Goal: Task Accomplishment & Management: Manage account settings

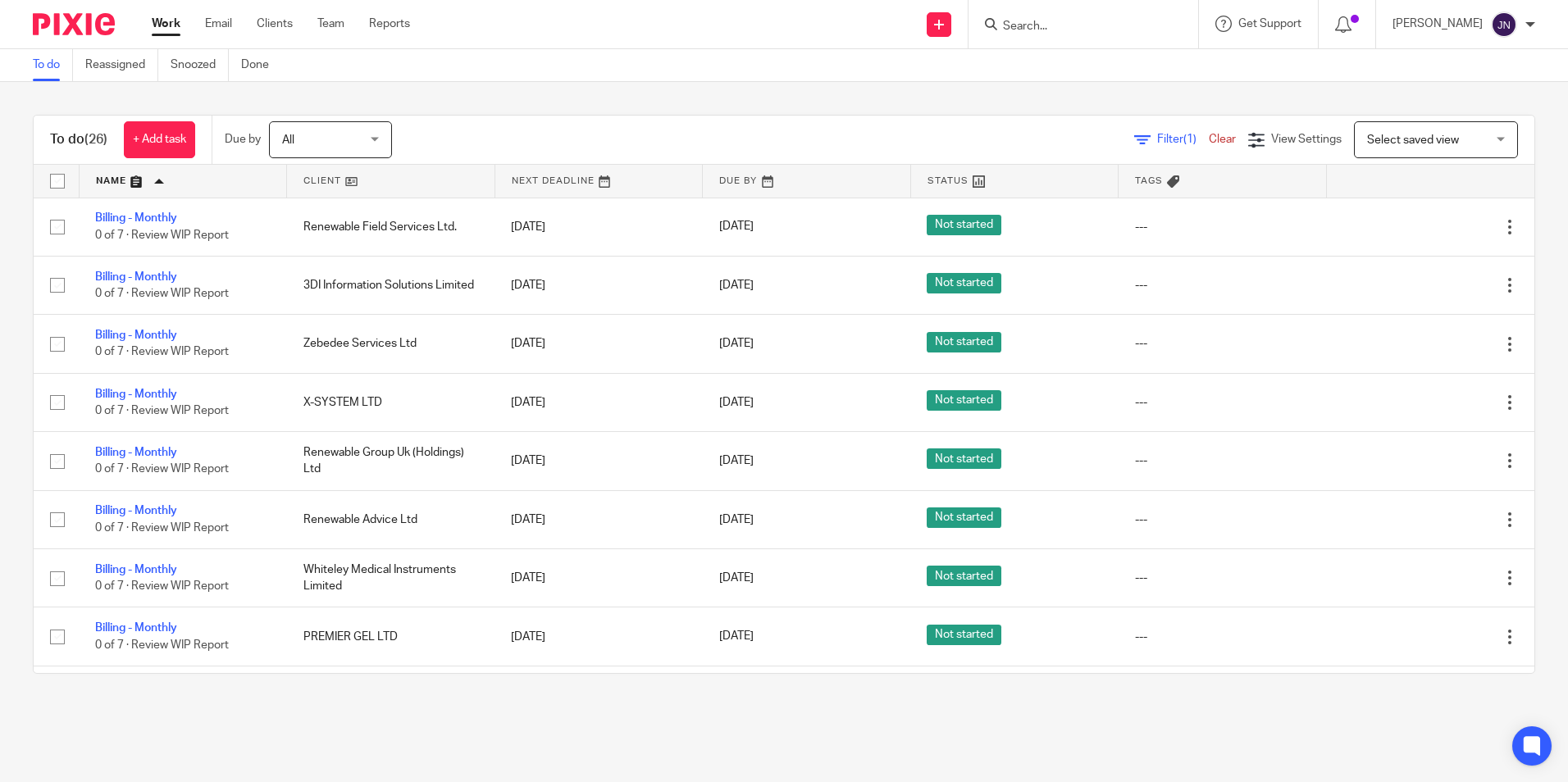
click at [1083, 26] on input "Search" at bounding box center [1075, 27] width 148 height 15
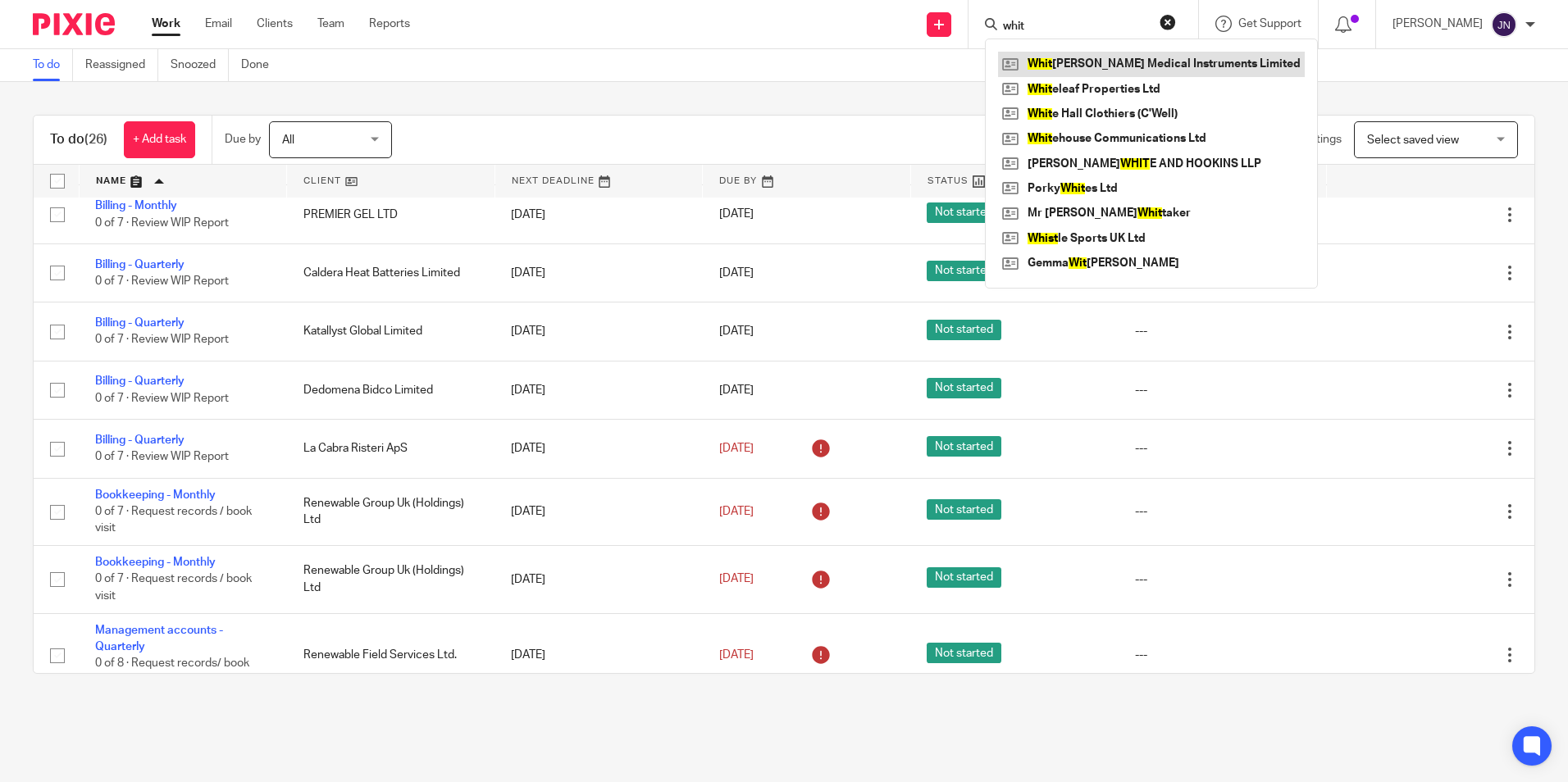
type input "whit"
click at [816, 62] on div "To do Reassigned Snoozed Done" at bounding box center [784, 65] width 1568 height 33
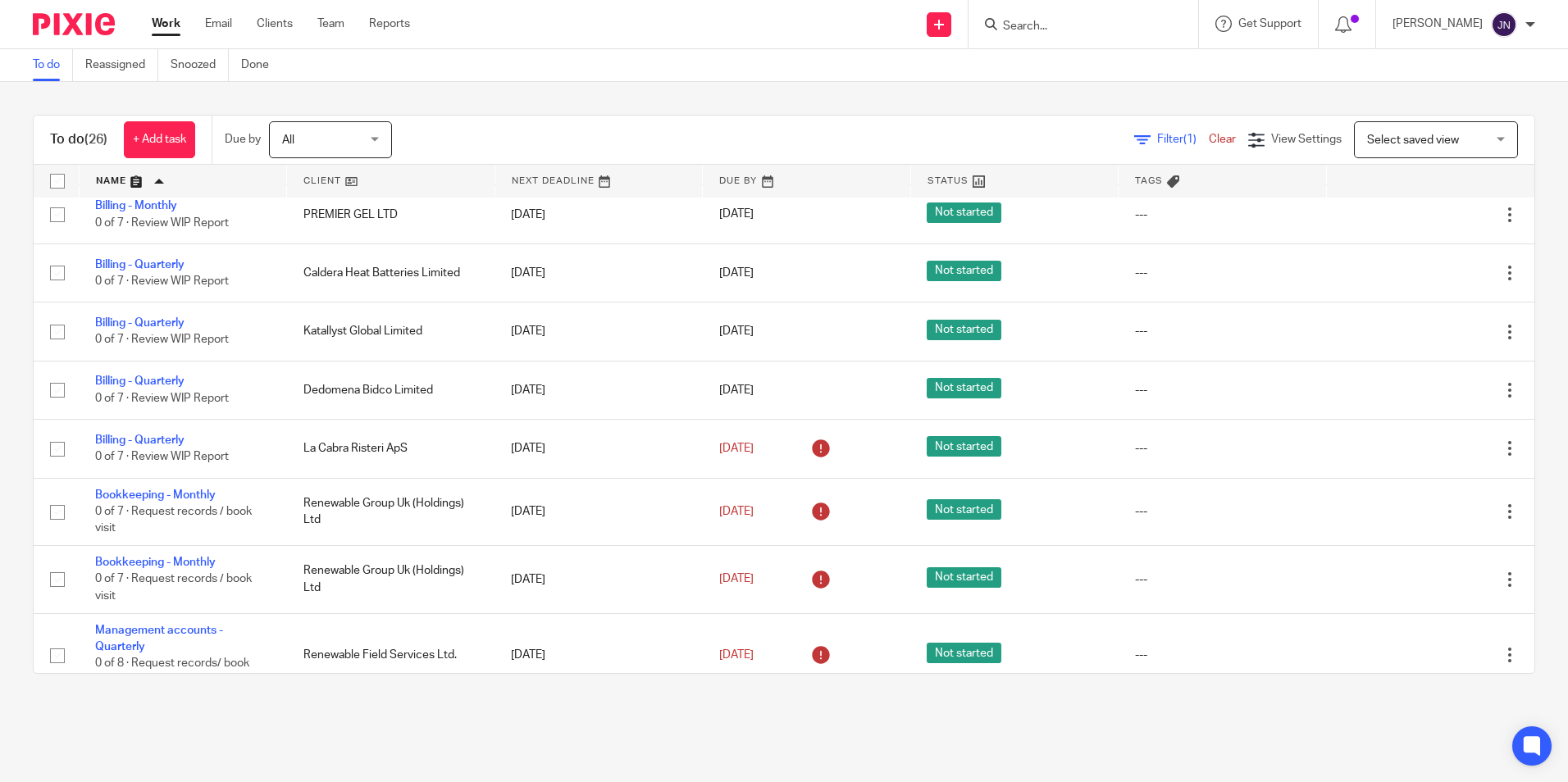
click at [1068, 26] on input "Search" at bounding box center [1075, 27] width 148 height 15
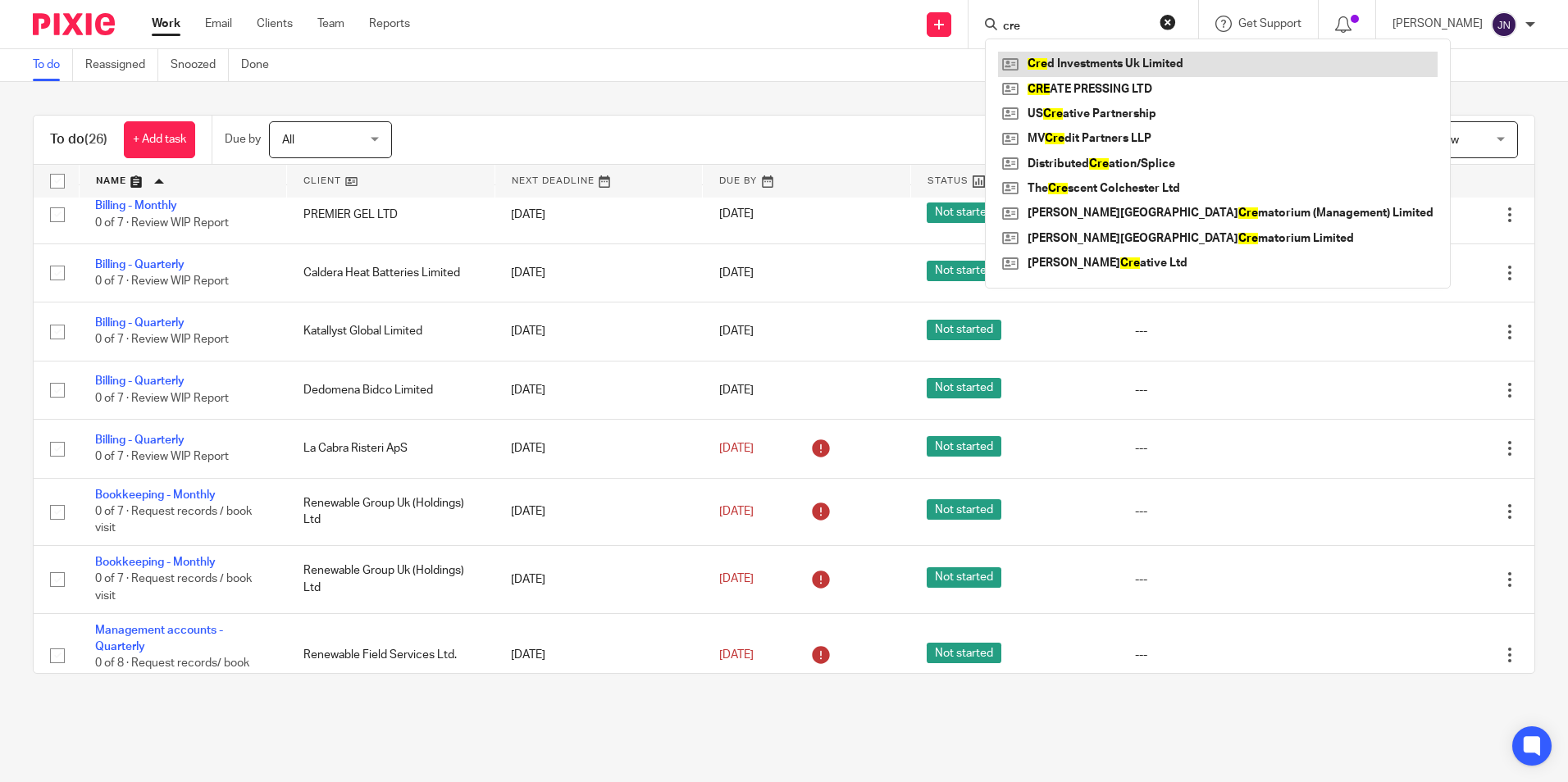
type input "cre"
click at [1103, 64] on link at bounding box center [1217, 64] width 440 height 25
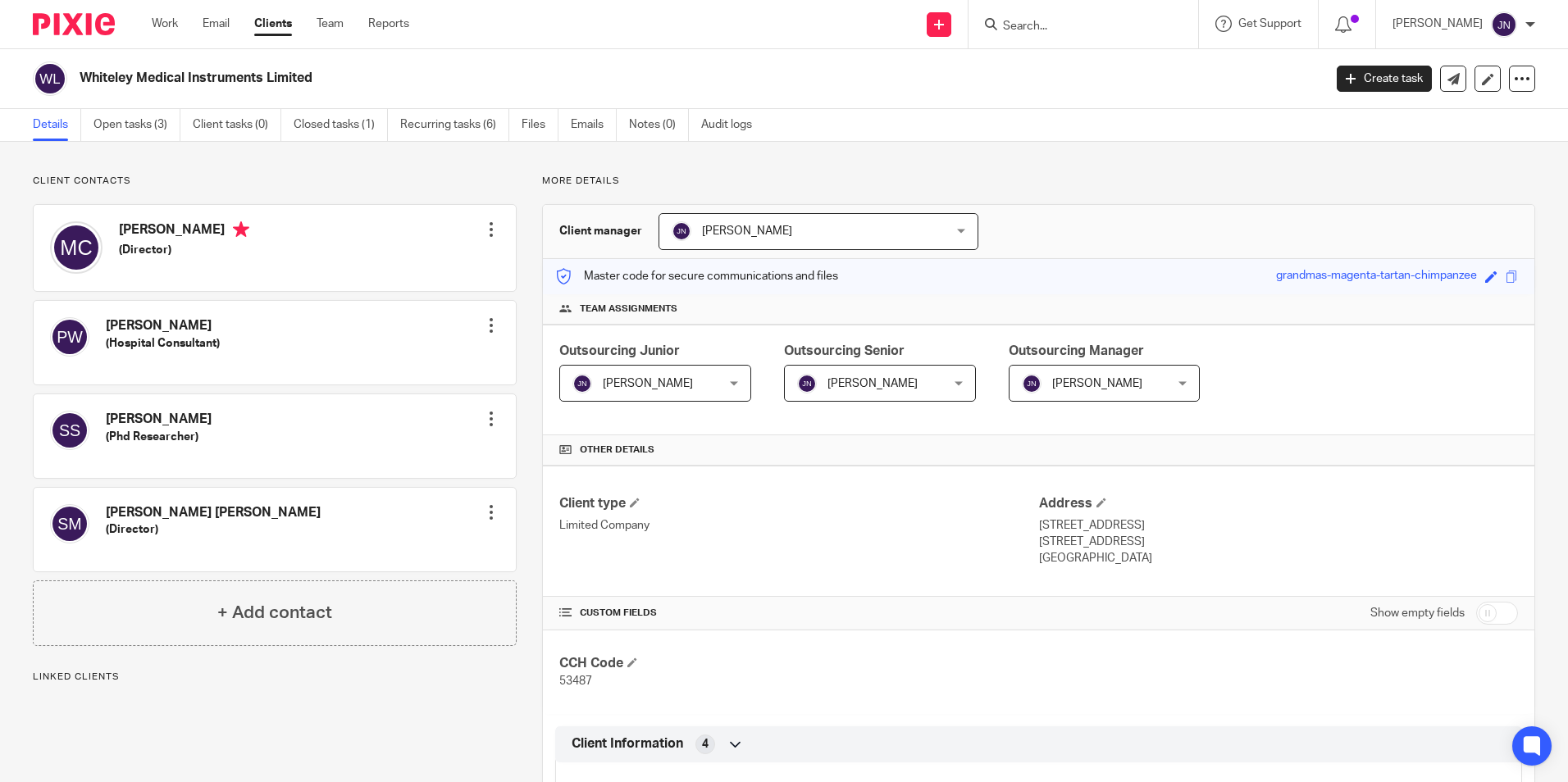
click at [697, 375] on span "[PERSON_NAME]" at bounding box center [644, 383] width 142 height 34
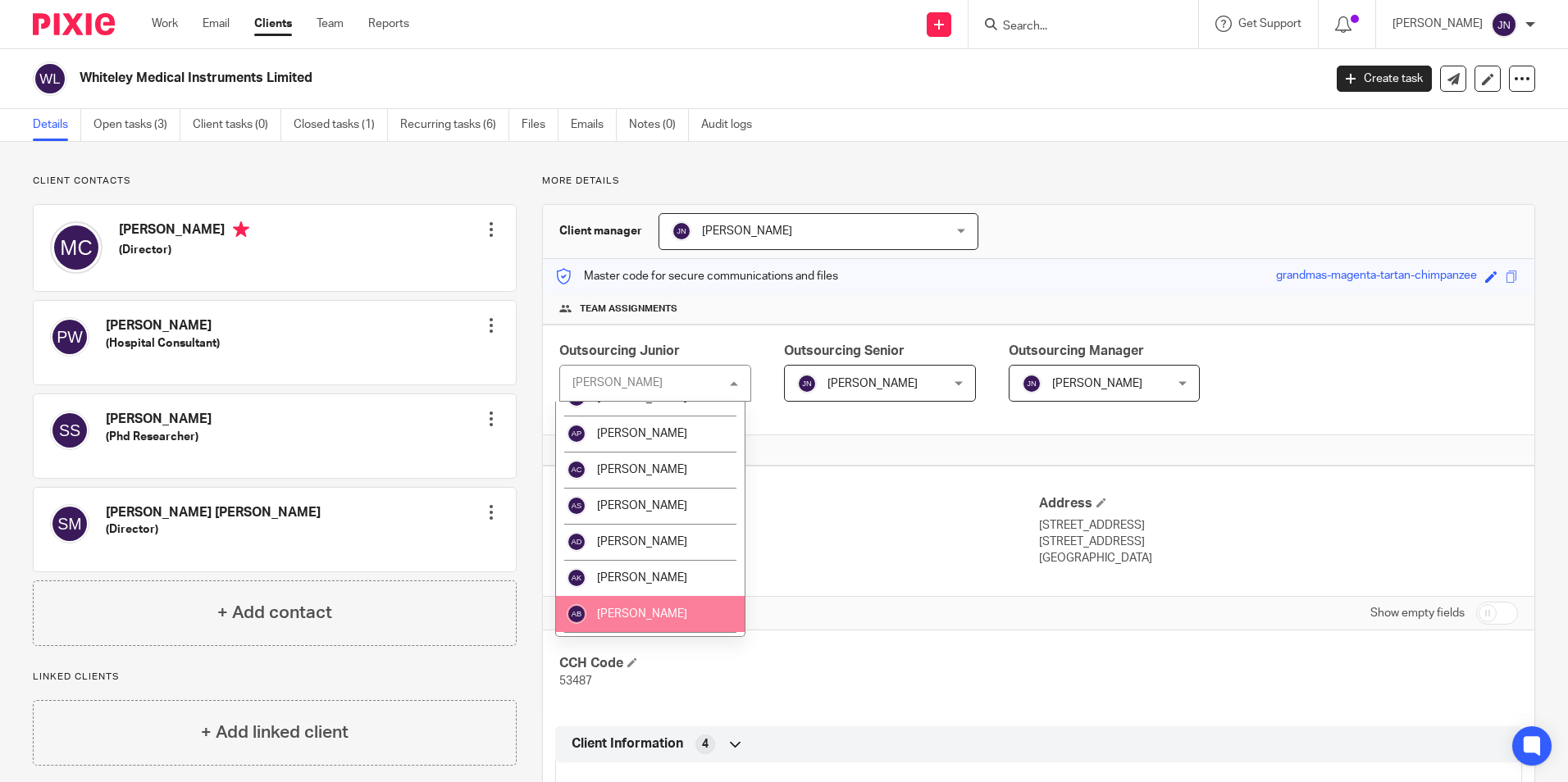
scroll to position [246, 0]
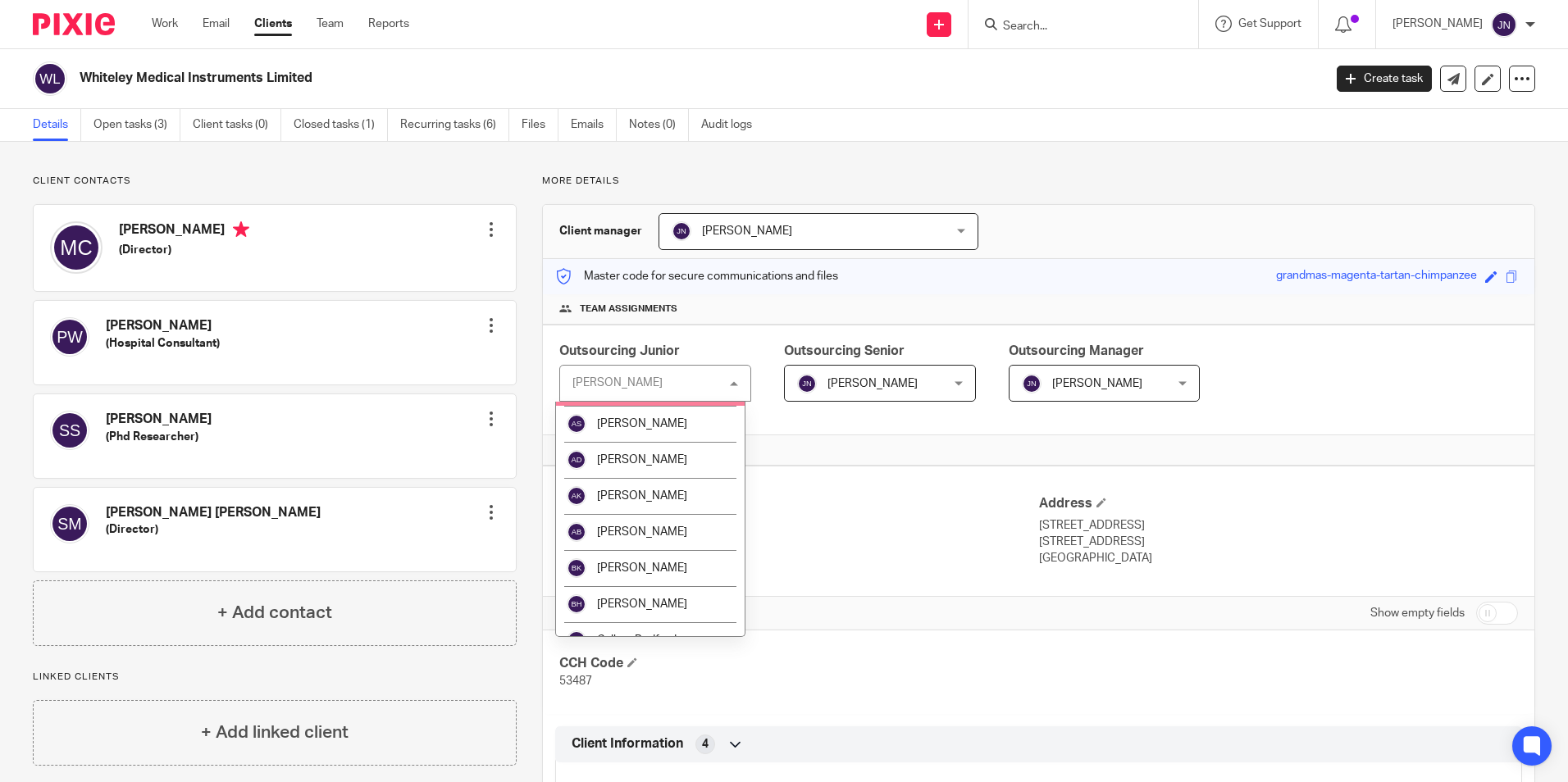
click at [646, 384] on div "Juanita Nam Juanita Nam" at bounding box center [655, 383] width 191 height 37
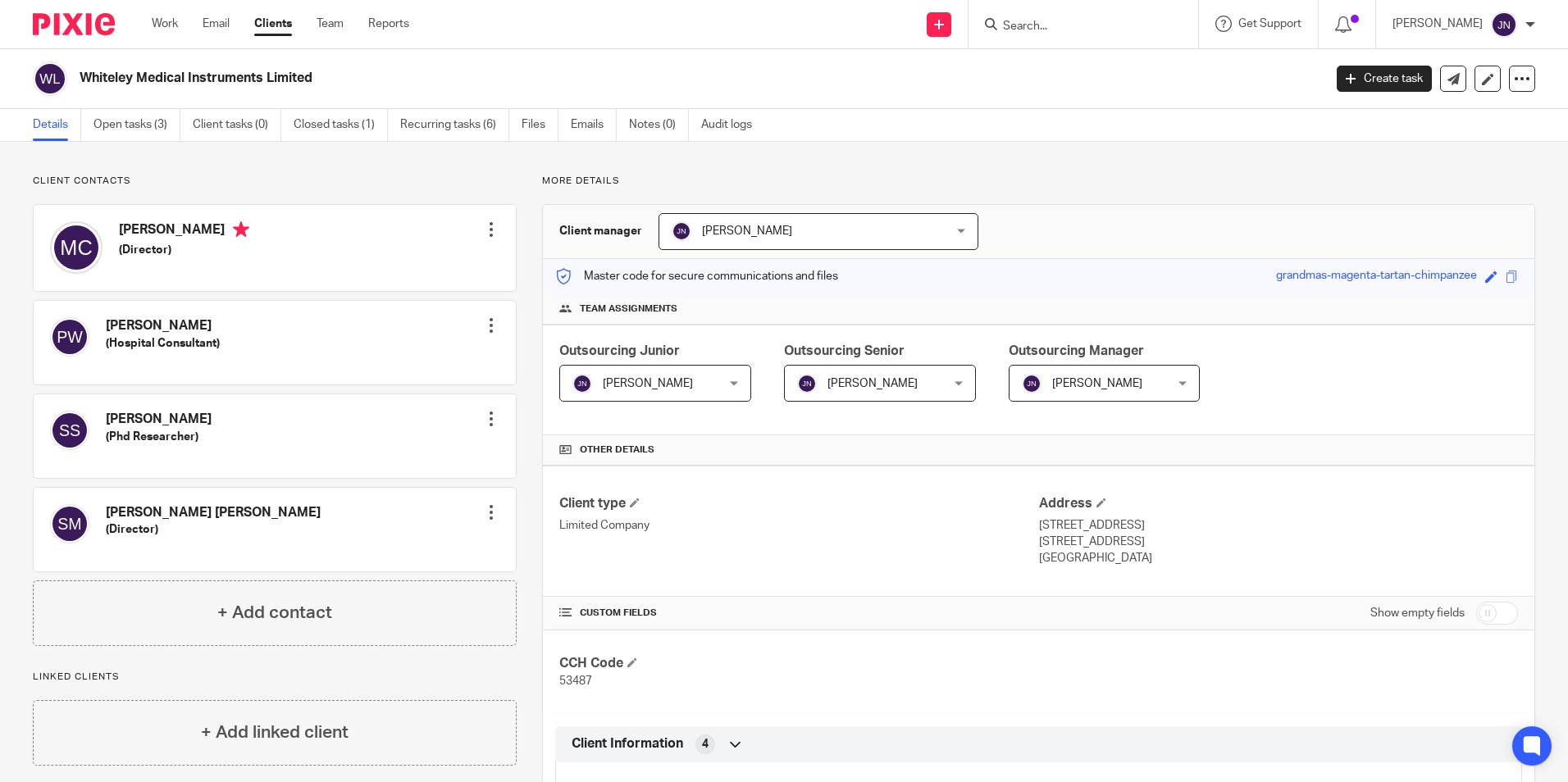
click at [646, 384] on span "[PERSON_NAME]" at bounding box center [647, 384] width 90 height 11
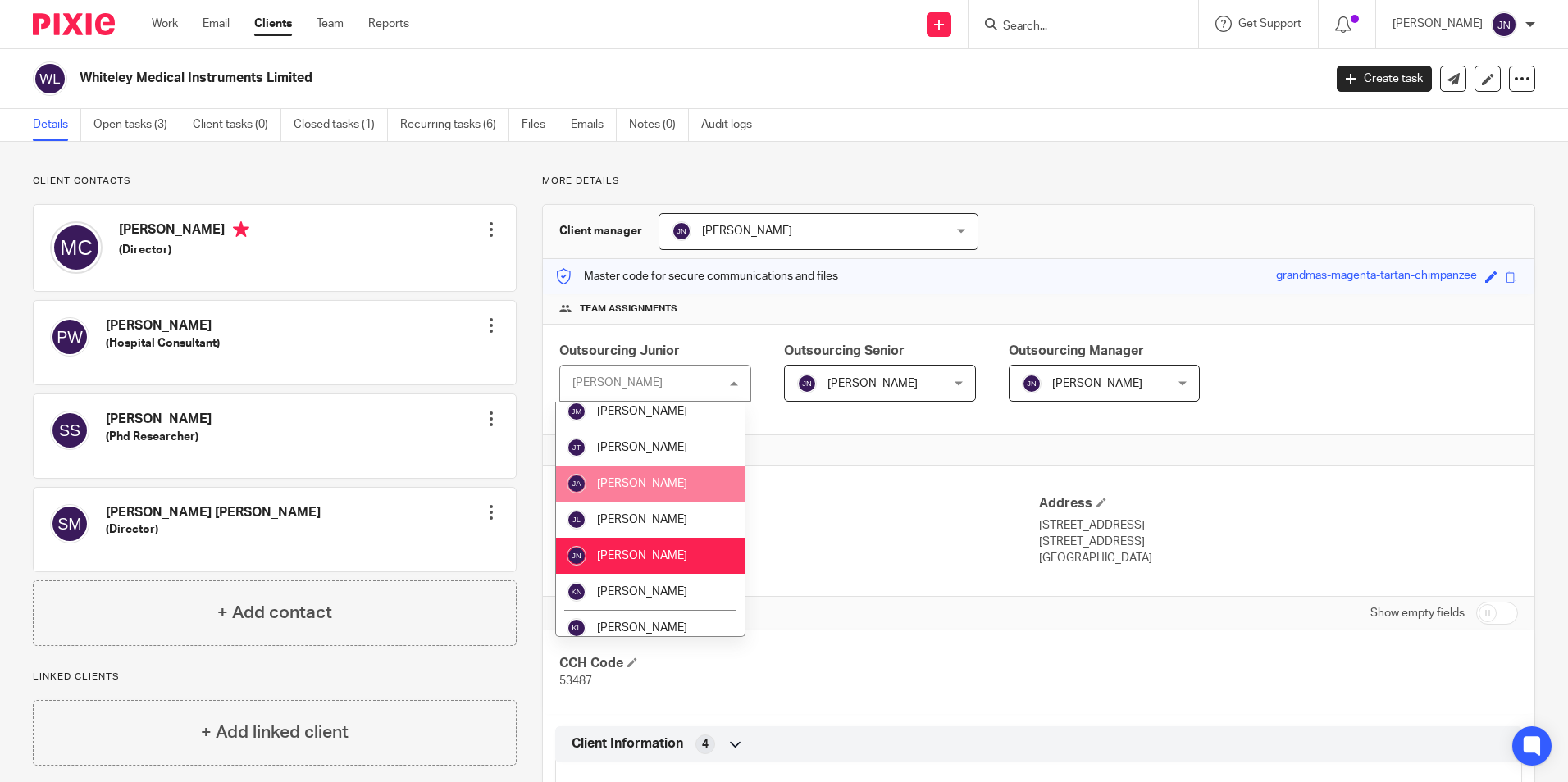
scroll to position [1114, 0]
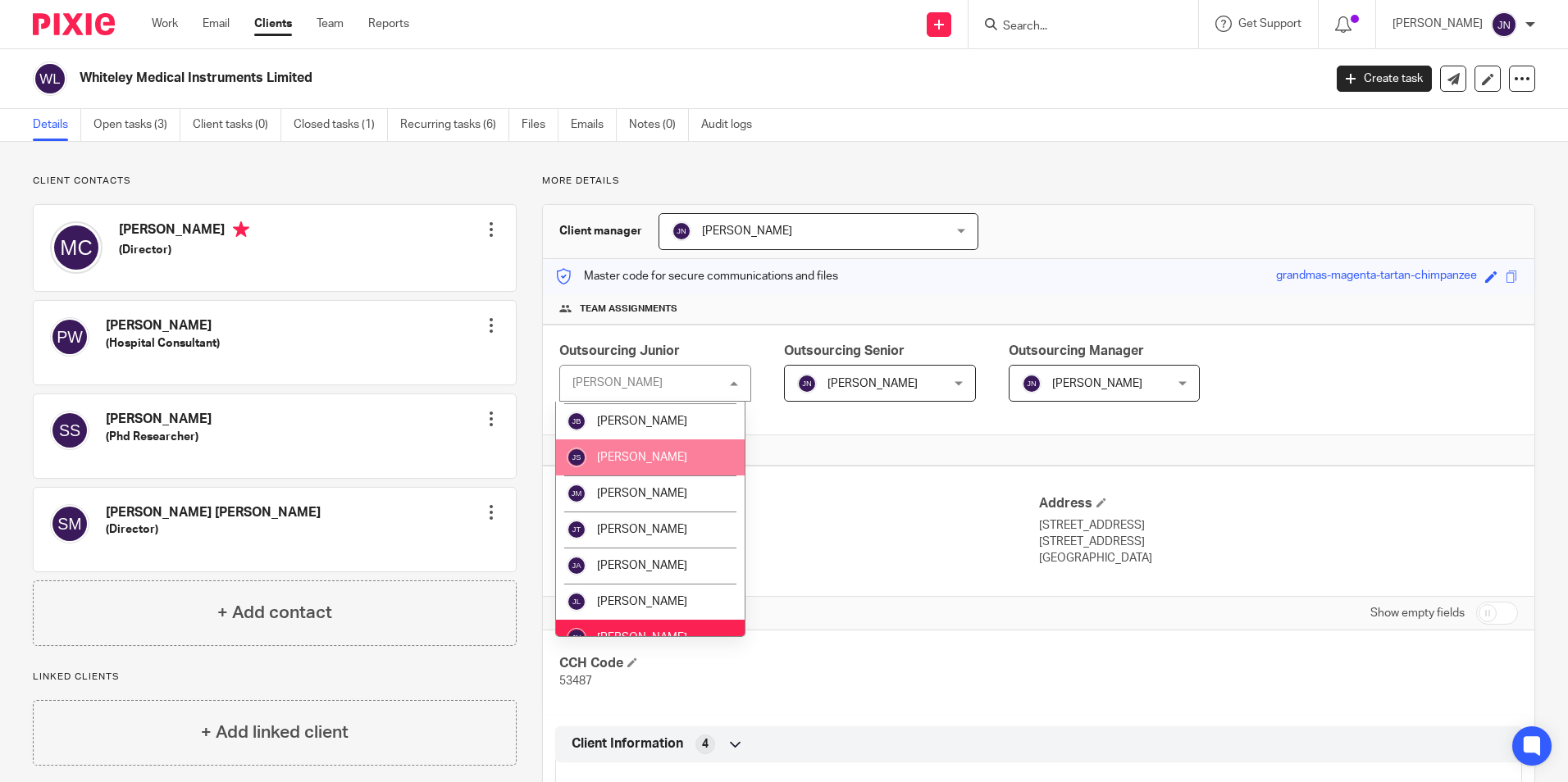
click at [647, 457] on li "Jay Shah" at bounding box center [649, 458] width 189 height 36
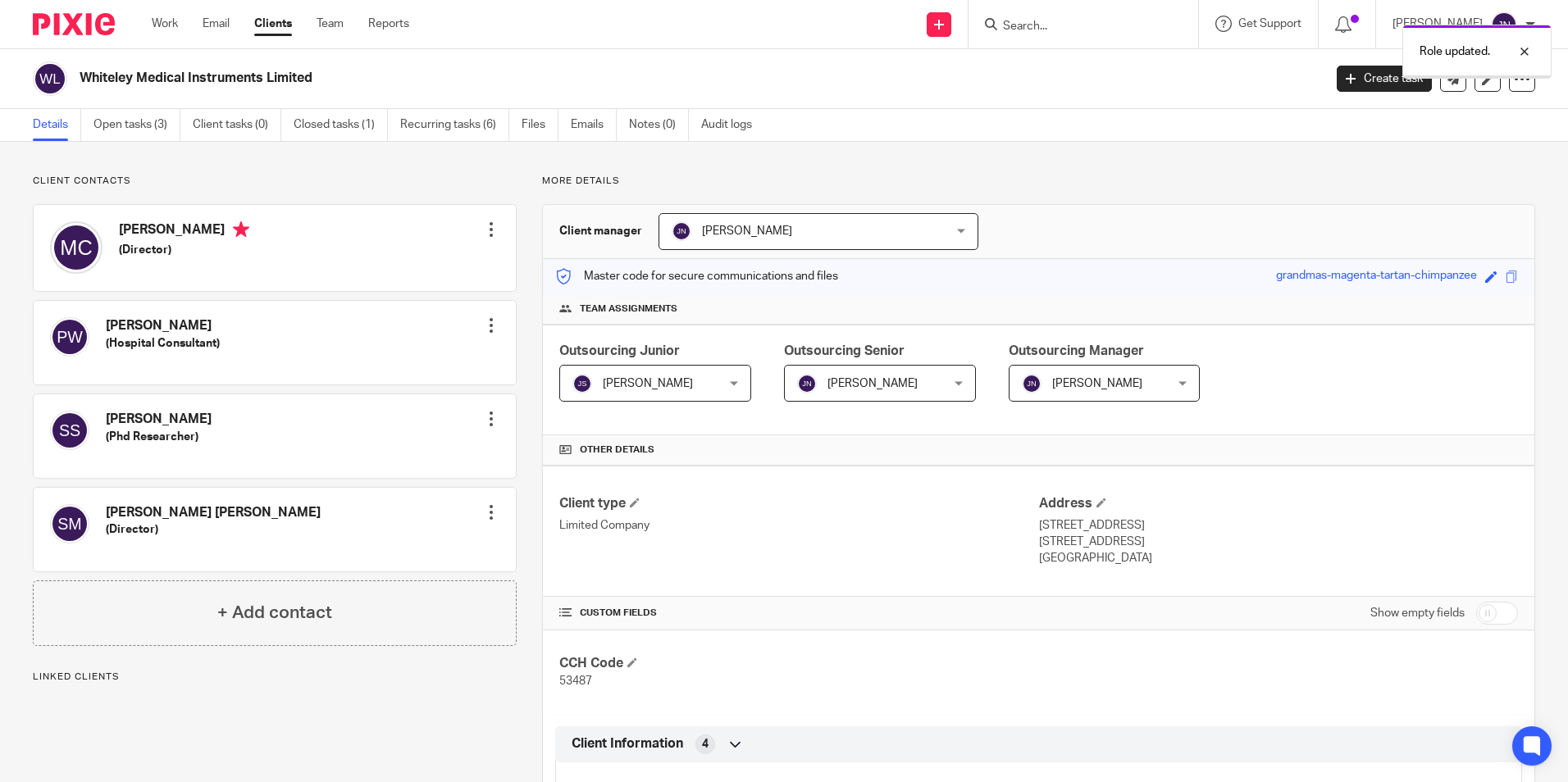
click at [893, 385] on span "[PERSON_NAME]" at bounding box center [868, 383] width 142 height 34
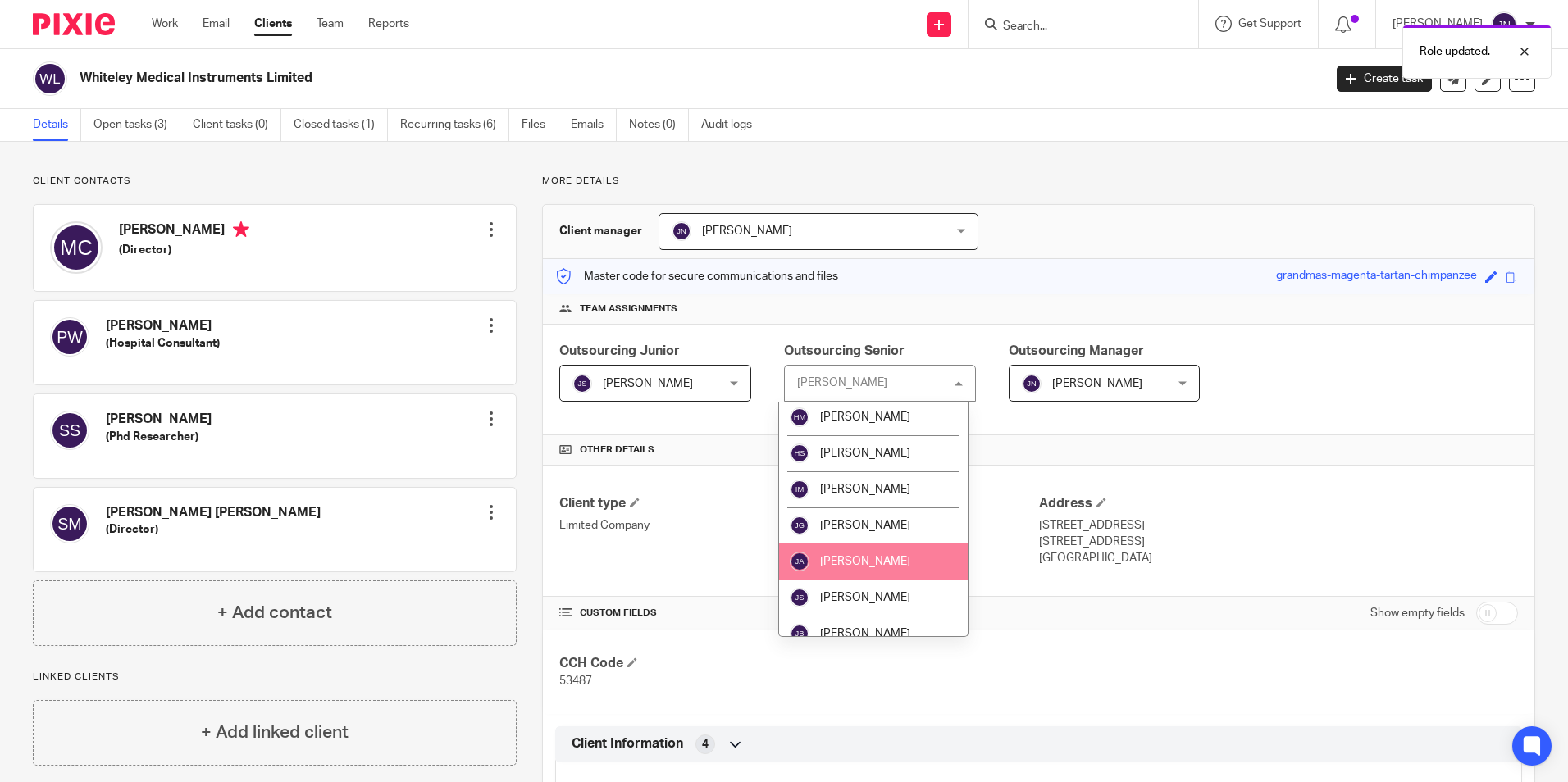
scroll to position [984, 0]
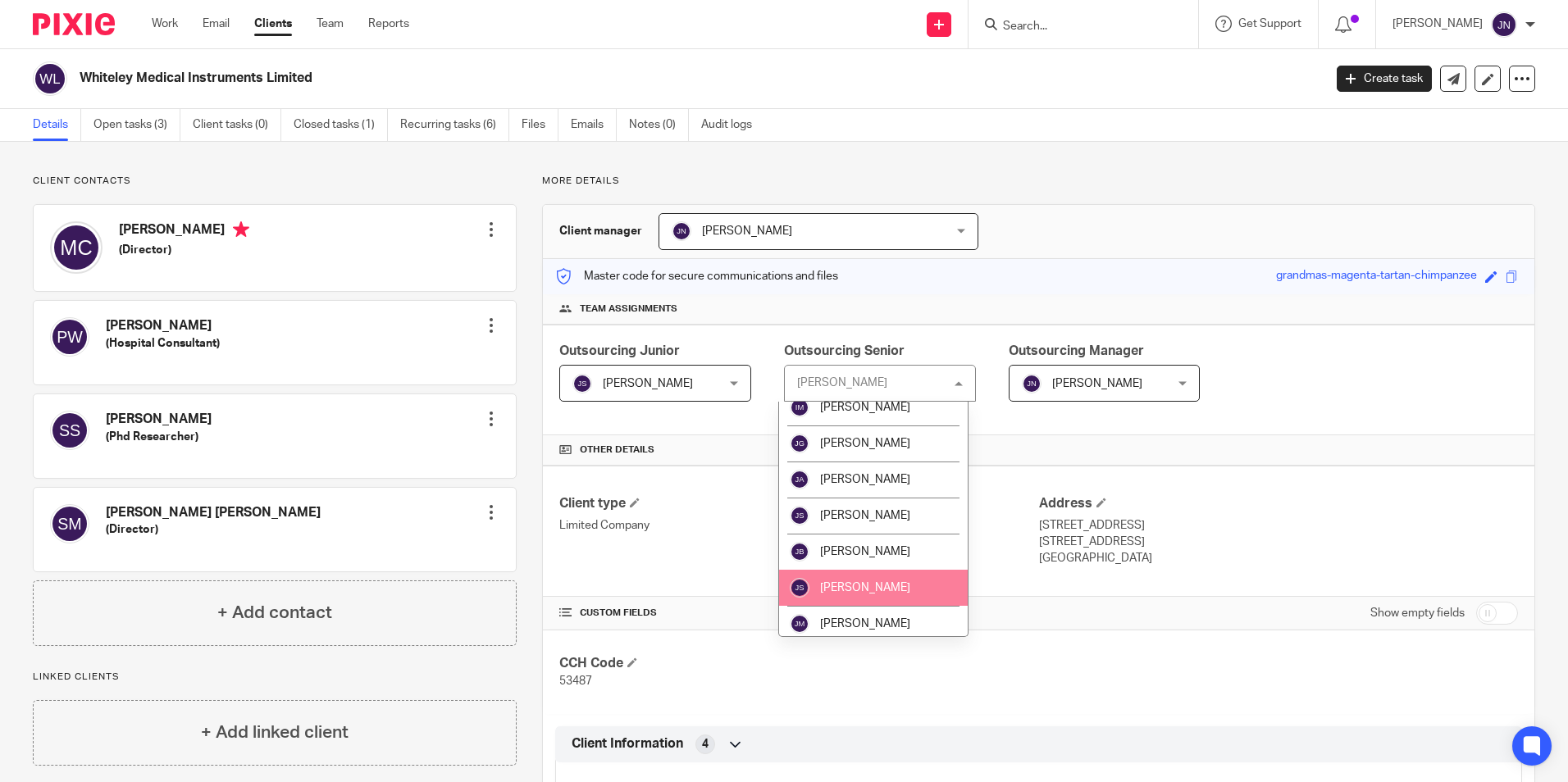
click at [898, 576] on li "[PERSON_NAME]" at bounding box center [873, 588] width 189 height 36
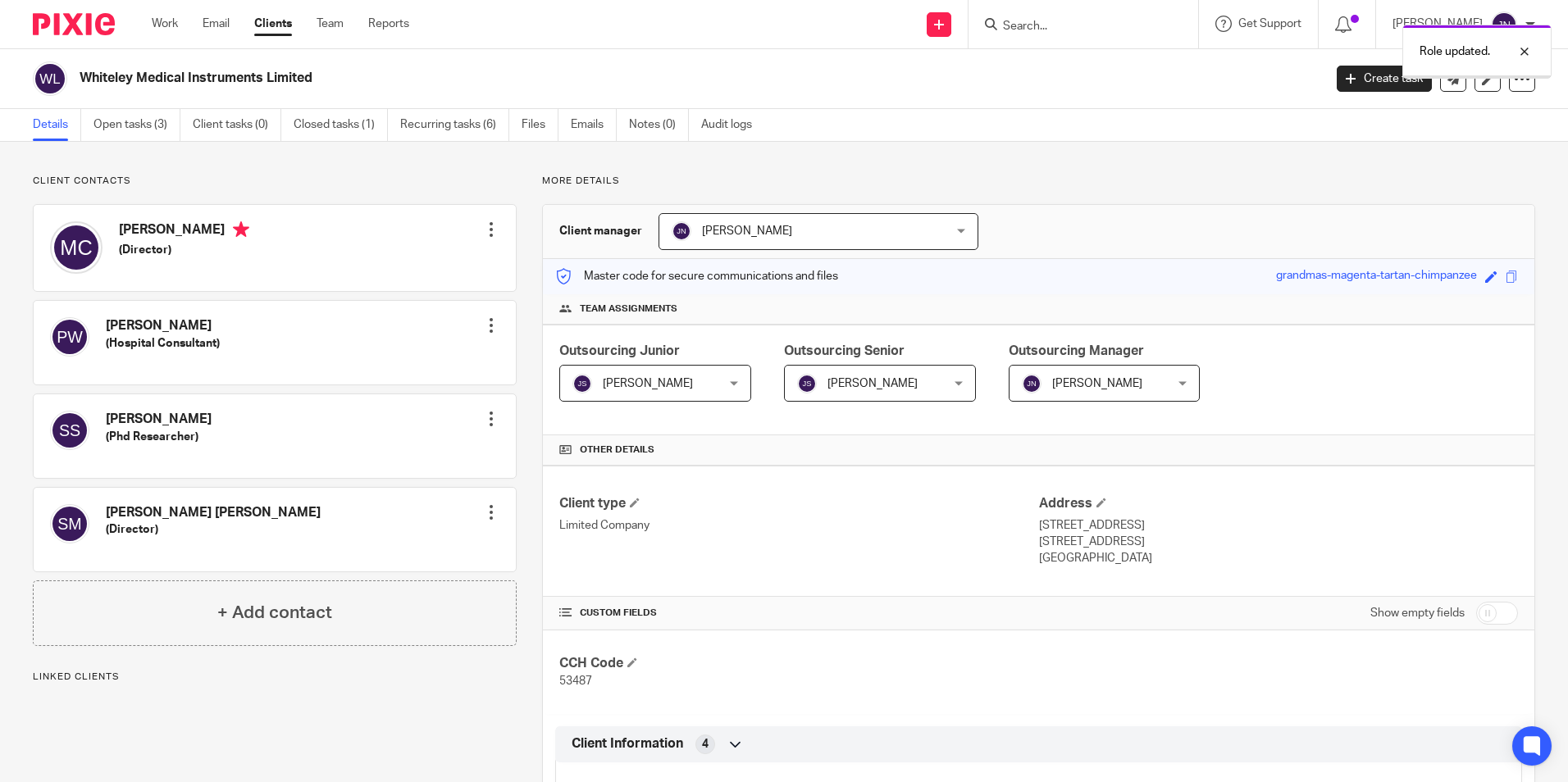
click at [1101, 33] on div "Role updated." at bounding box center [1167, 47] width 767 height 63
click at [1065, 26] on div "Role updated." at bounding box center [1167, 47] width 767 height 63
click at [1059, 27] on div "Role updated." at bounding box center [1167, 47] width 767 height 63
click at [1059, 69] on div "Role updated." at bounding box center [1167, 47] width 767 height 63
click at [1037, 21] on div "Role updated." at bounding box center [1167, 47] width 767 height 63
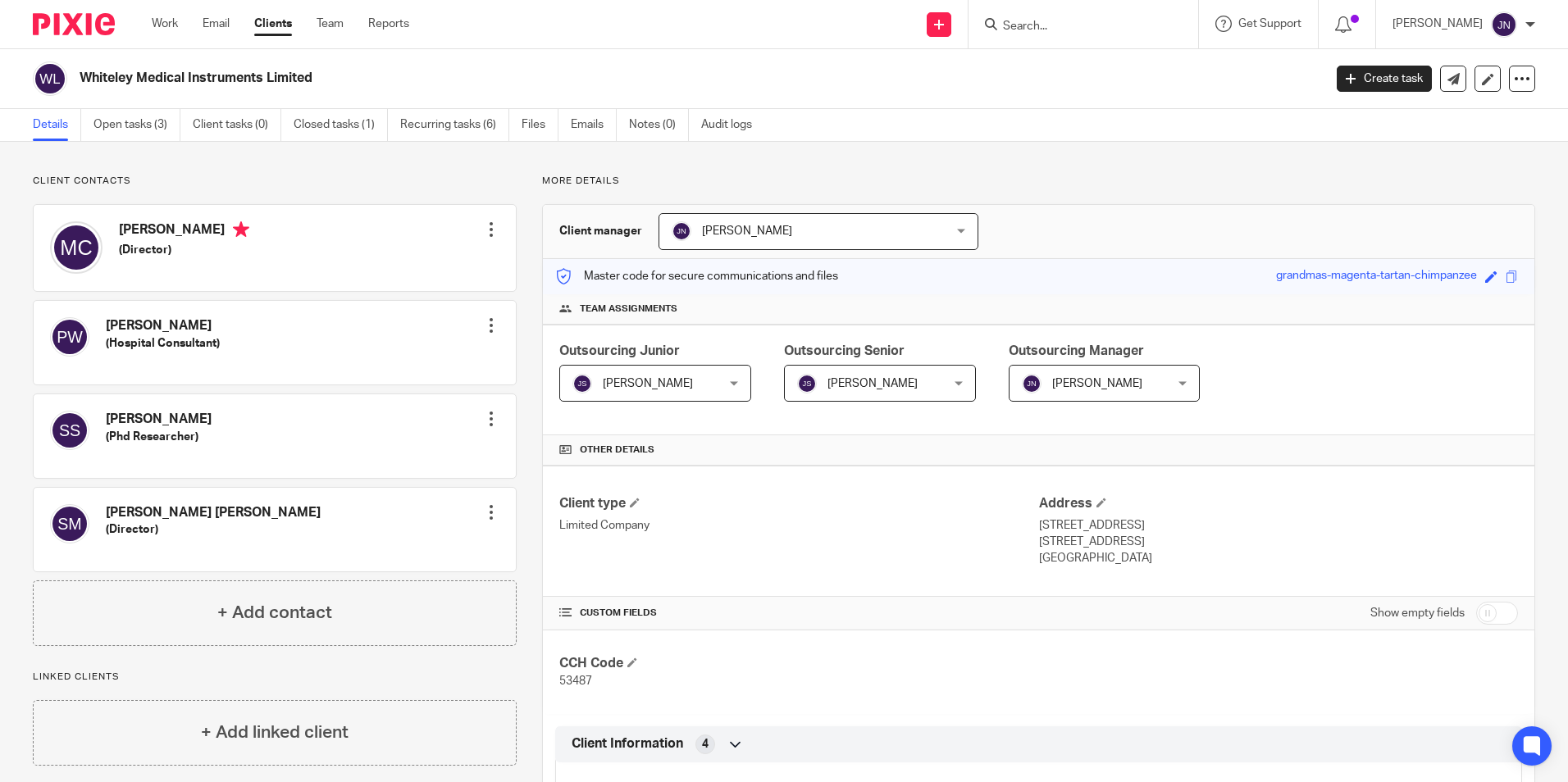
click at [1061, 29] on input "Search" at bounding box center [1075, 27] width 148 height 15
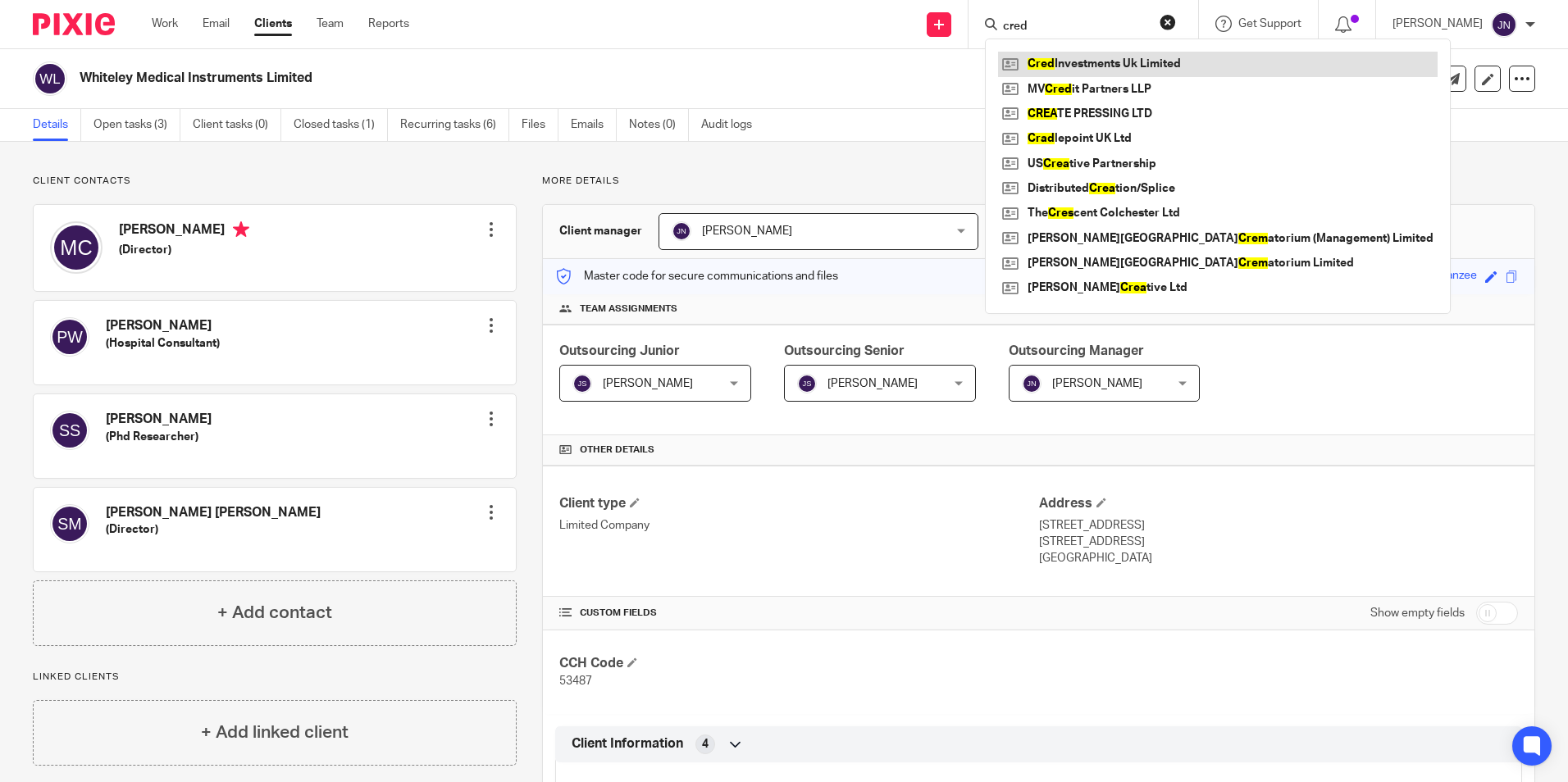
type input "cred"
click at [1132, 58] on link at bounding box center [1217, 64] width 440 height 25
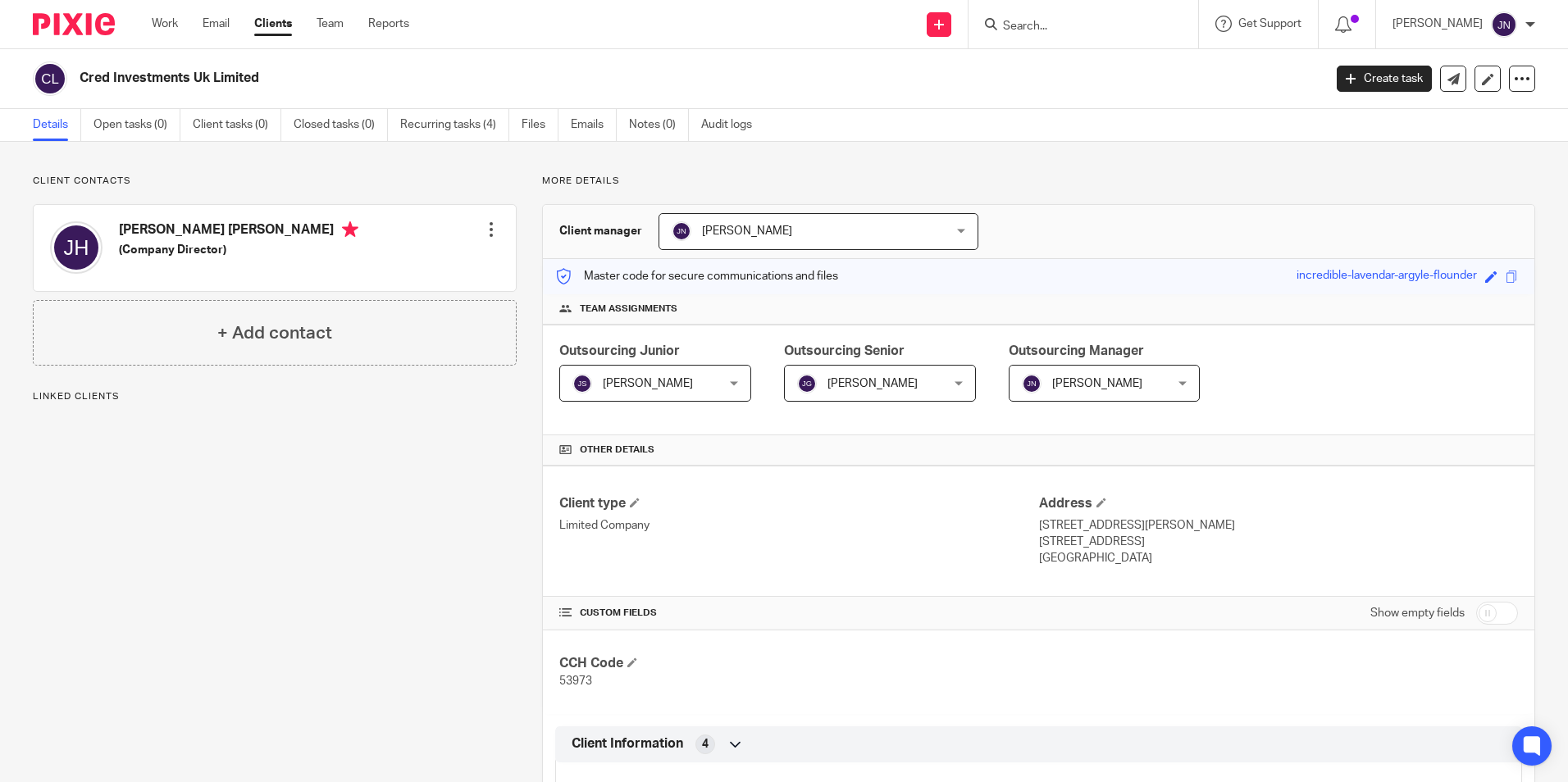
click at [683, 382] on span "[PERSON_NAME]" at bounding box center [644, 383] width 142 height 34
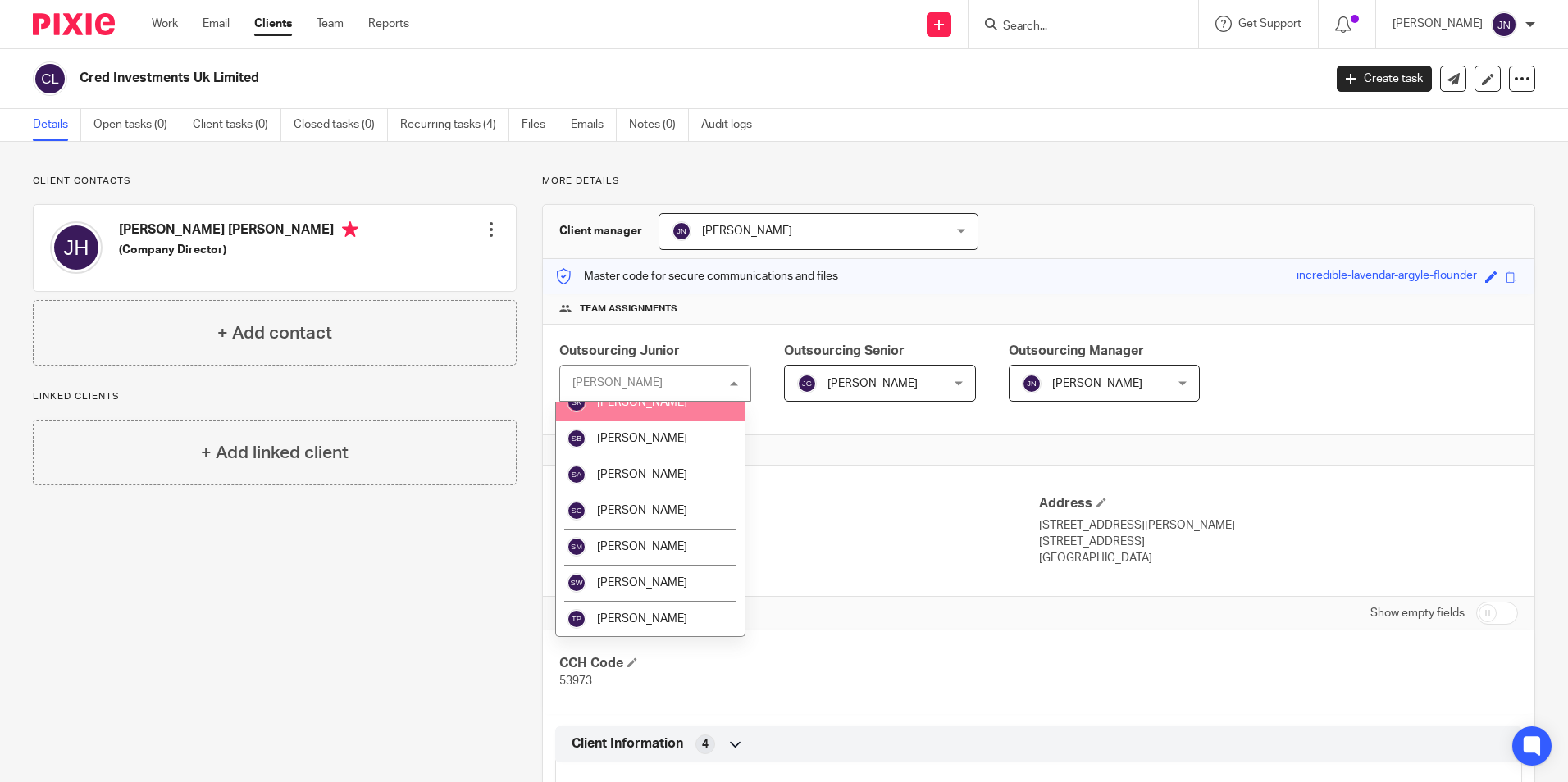
scroll to position [2180, 0]
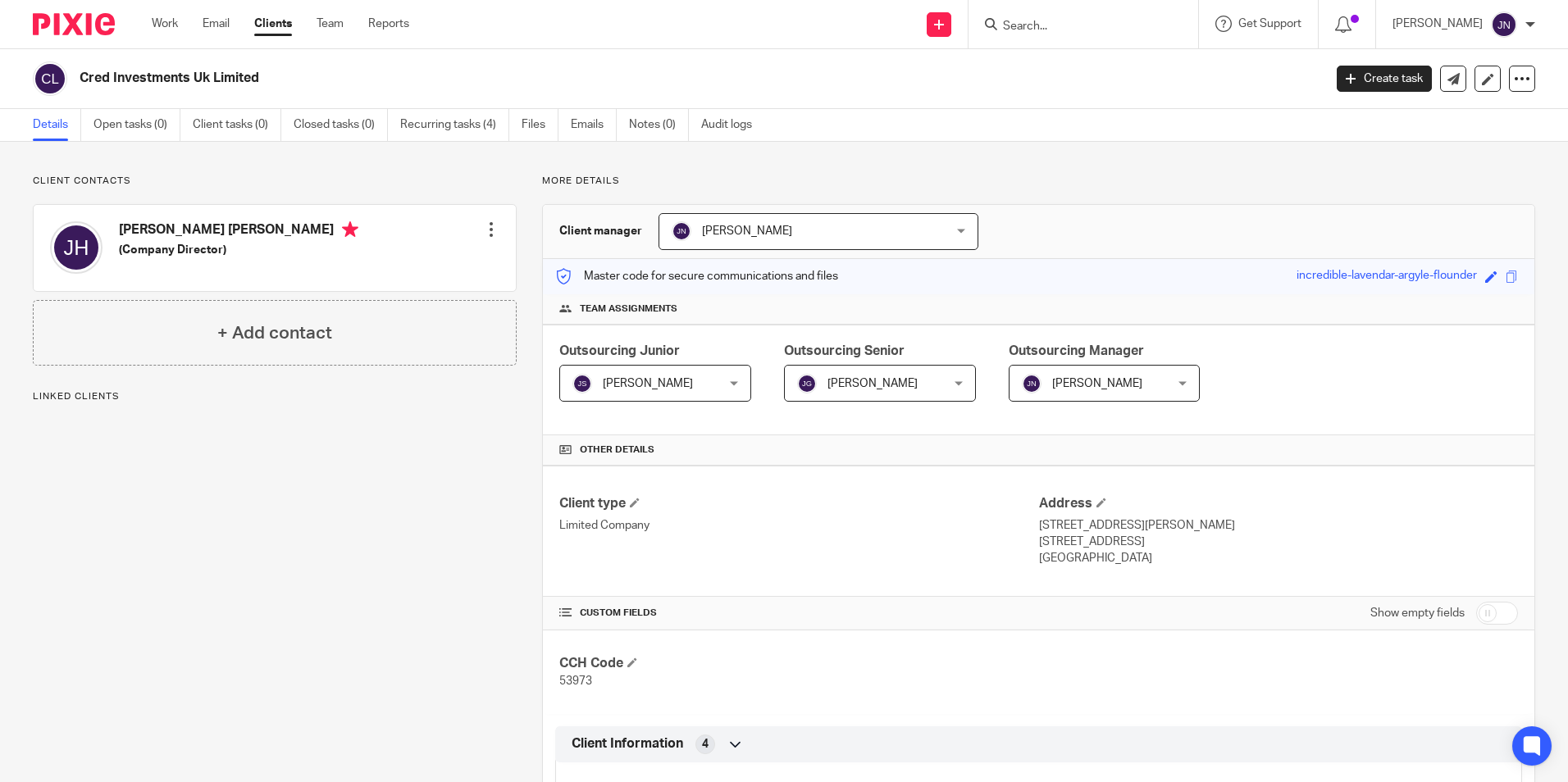
click at [674, 387] on span "[PERSON_NAME]" at bounding box center [644, 383] width 142 height 34
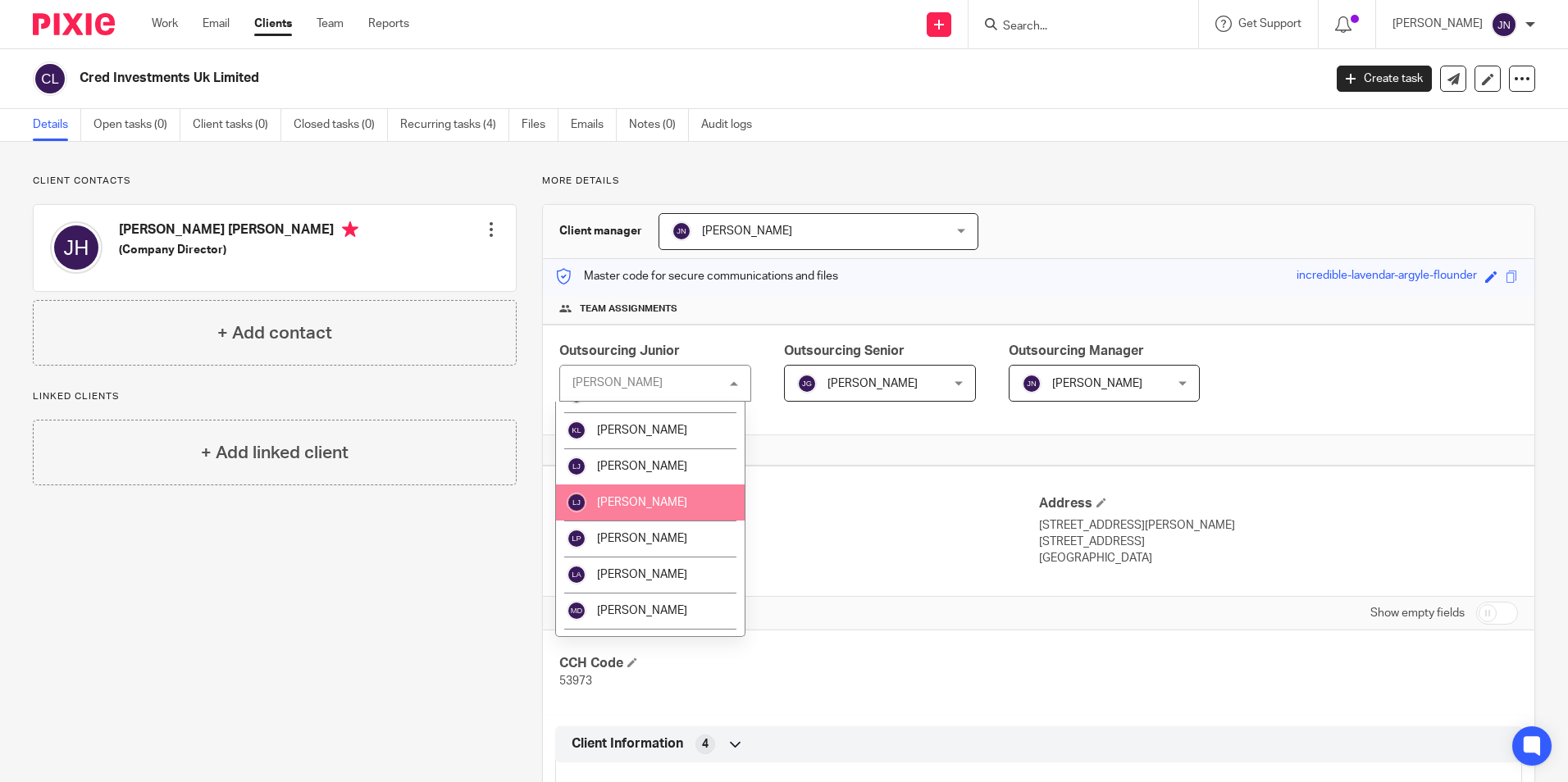
scroll to position [1476, 0]
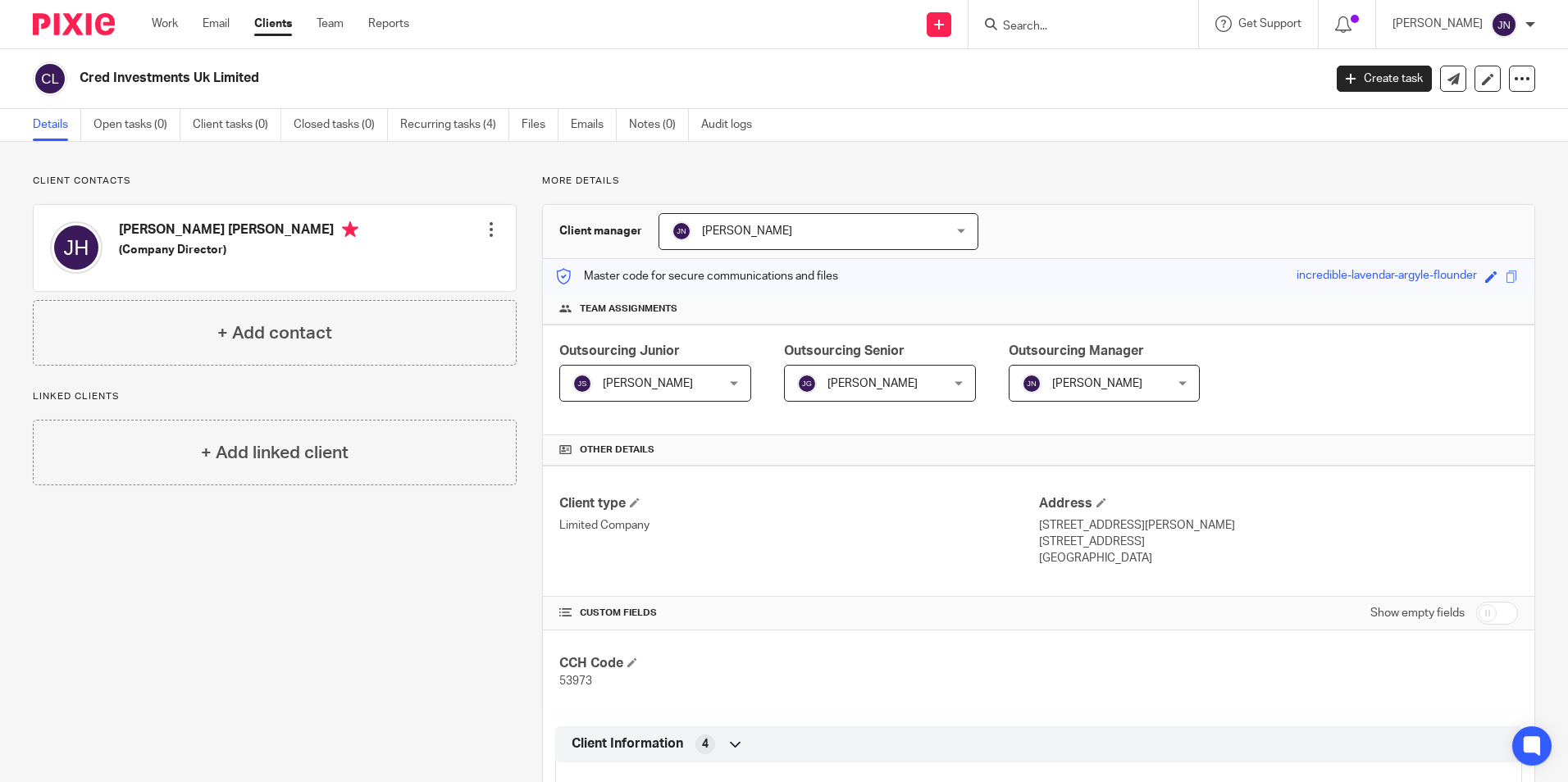
click at [301, 570] on div "Client contacts Jonathan Steven Ranjan Carr Harris (Company Director) Edit cont…" at bounding box center [262, 760] width 509 height 1172
click at [697, 396] on span "Jay Shah" at bounding box center [644, 383] width 142 height 34
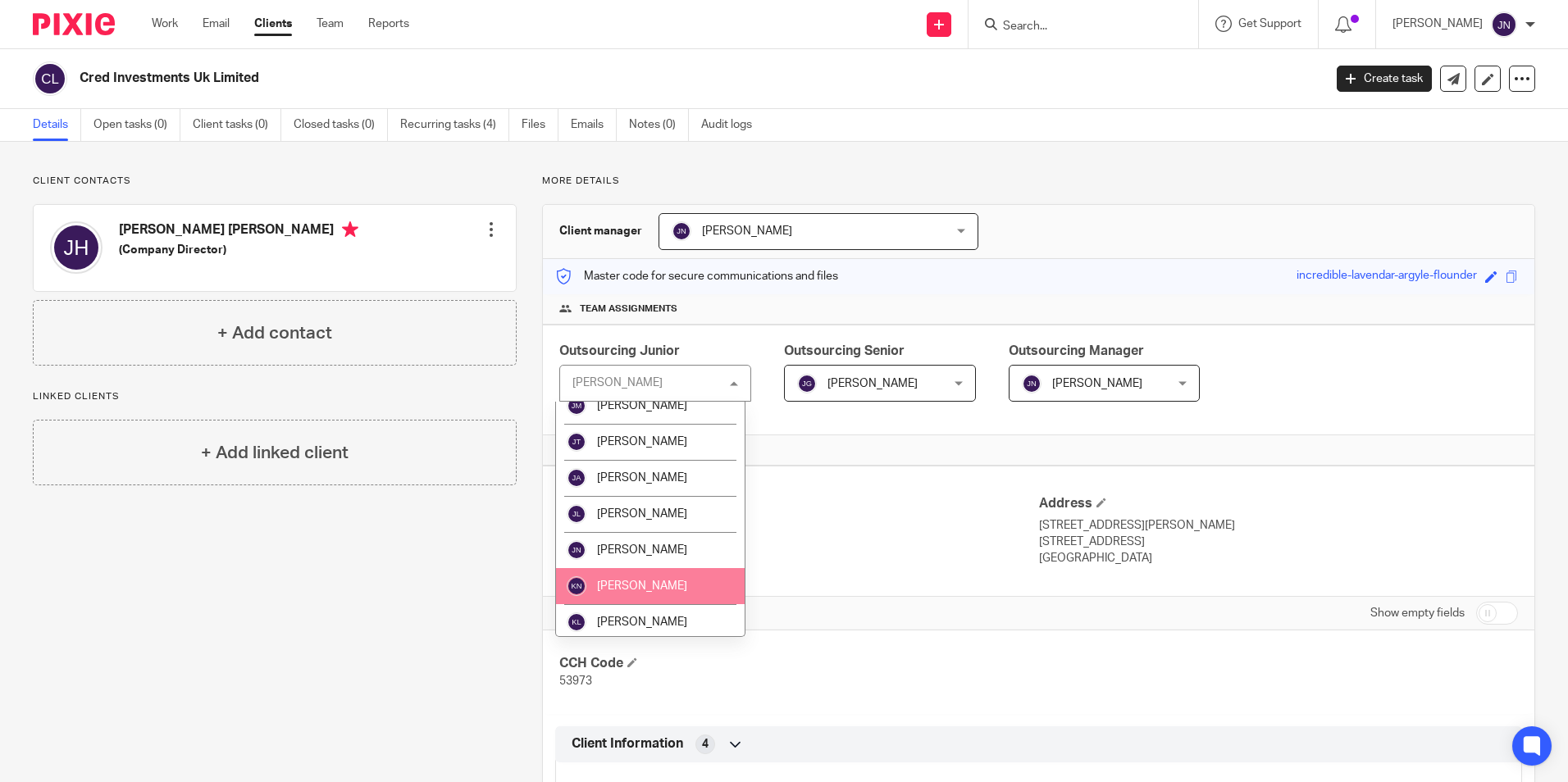
scroll to position [1229, 0]
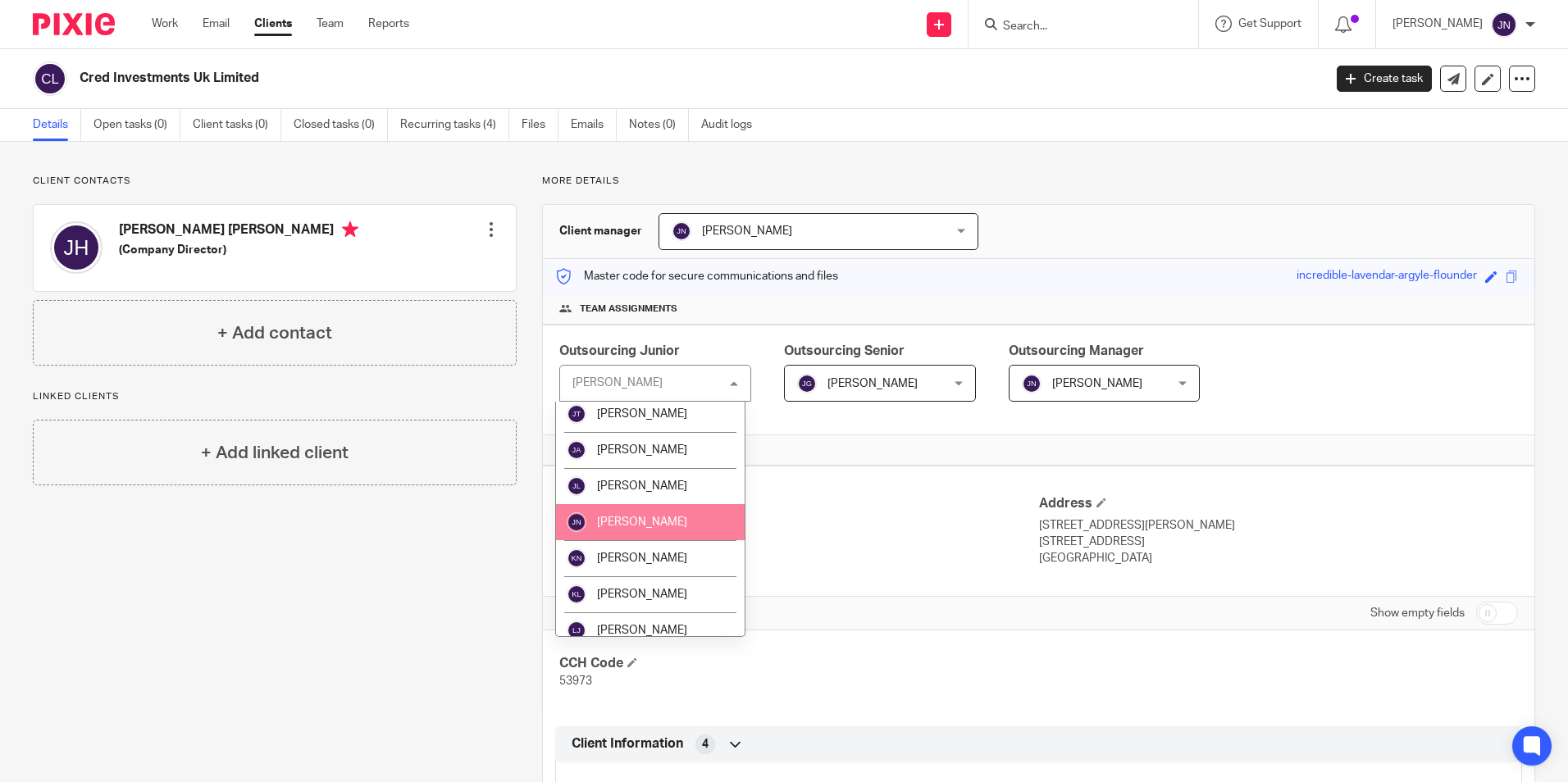
click at [684, 521] on li "[PERSON_NAME]" at bounding box center [649, 522] width 189 height 36
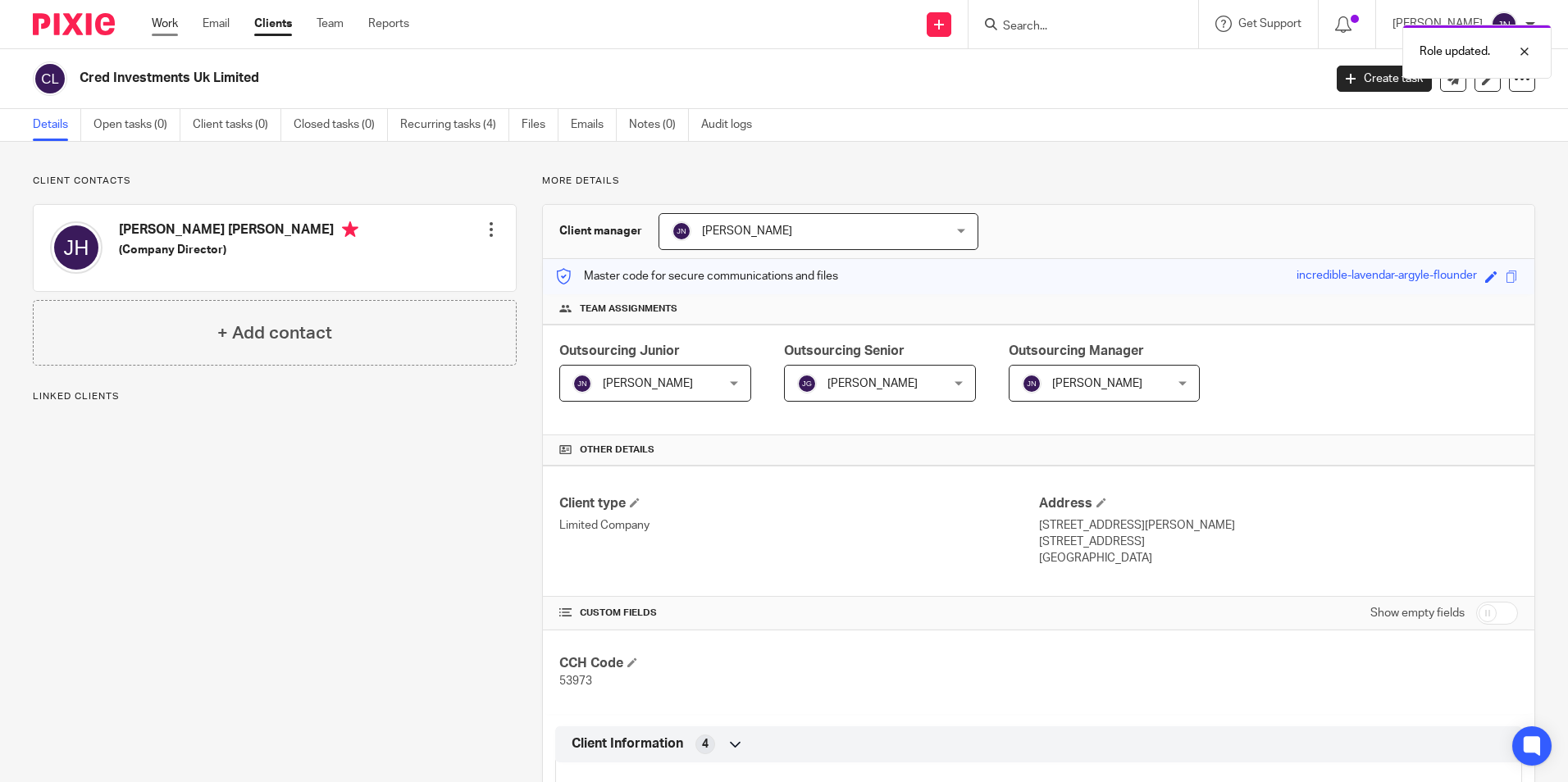
click at [167, 28] on link "Work" at bounding box center [165, 23] width 27 height 16
